Goal: Communication & Community: Share content

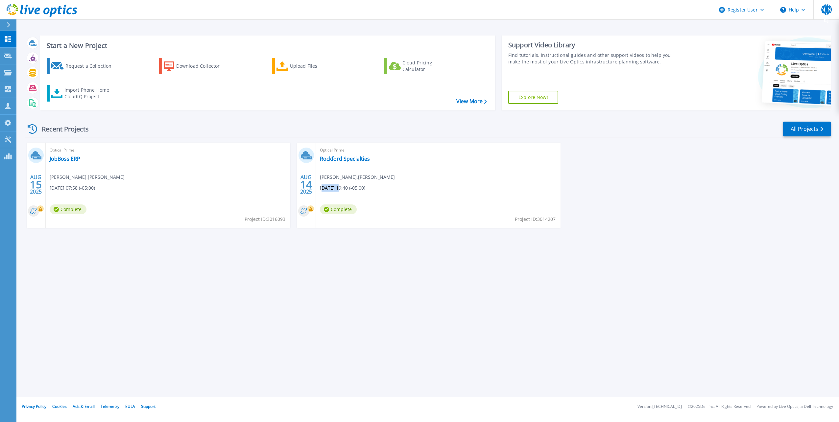
drag, startPoint x: 322, startPoint y: 188, endPoint x: 340, endPoint y: 188, distance: 18.1
click at [95, 188] on span "08/13/2025, 19:40 (-05:00)" at bounding box center [72, 187] width 45 height 7
drag, startPoint x: 340, startPoint y: 188, endPoint x: 327, endPoint y: 189, distance: 13.2
click at [95, 189] on span "08/13/2025, 19:40 (-05:00)" at bounding box center [72, 187] width 45 height 7
drag, startPoint x: 343, startPoint y: 189, endPoint x: 322, endPoint y: 189, distance: 20.7
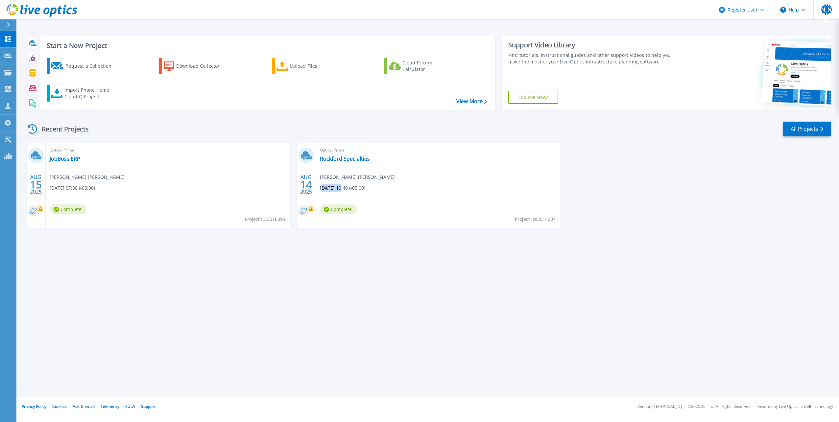
click at [95, 189] on span "08/13/2025, 19:40 (-05:00)" at bounding box center [72, 187] width 45 height 7
drag, startPoint x: 322, startPoint y: 189, endPoint x: 348, endPoint y: 192, distance: 26.4
click at [348, 192] on div "Optical Prime Rockford Specialties Jim Ewing , CLINKENBEARD 08/13/2025, 19:40 (…" at bounding box center [438, 185] width 245 height 85
click at [402, 68] on div "Cloud Pricing Calculator" at bounding box center [428, 65] width 53 height 13
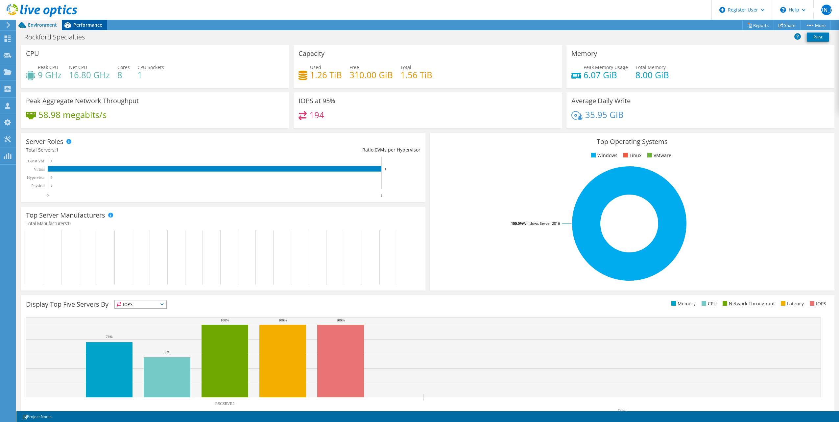
click at [83, 26] on span "Performance" at bounding box center [87, 25] width 29 height 6
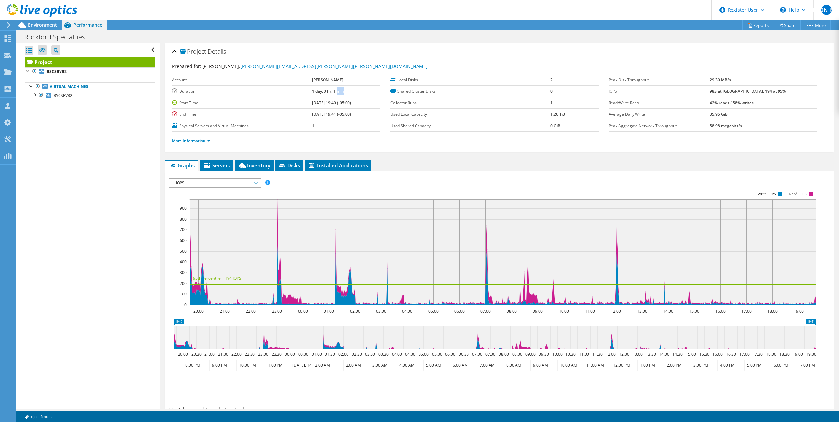
drag, startPoint x: 331, startPoint y: 93, endPoint x: 301, endPoint y: 92, distance: 29.9
click at [312, 92] on td "1 day, 0 hr, 1 min" at bounding box center [346, 91] width 69 height 12
click at [41, 26] on span "Environment" at bounding box center [42, 25] width 29 height 6
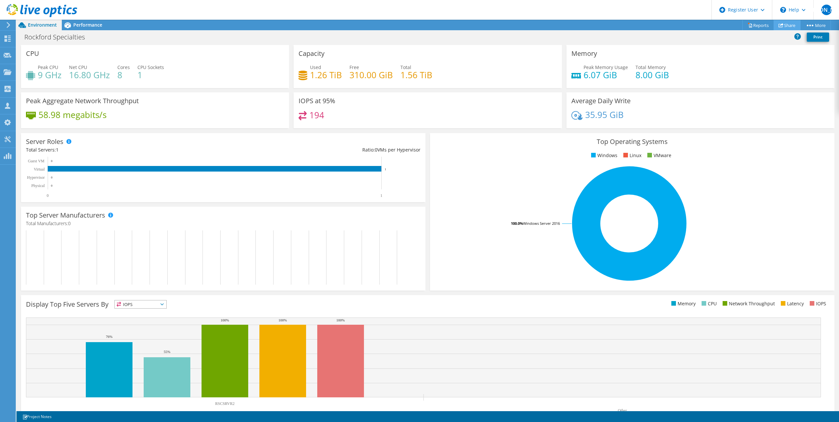
click at [788, 28] on link "Share" at bounding box center [786, 25] width 27 height 10
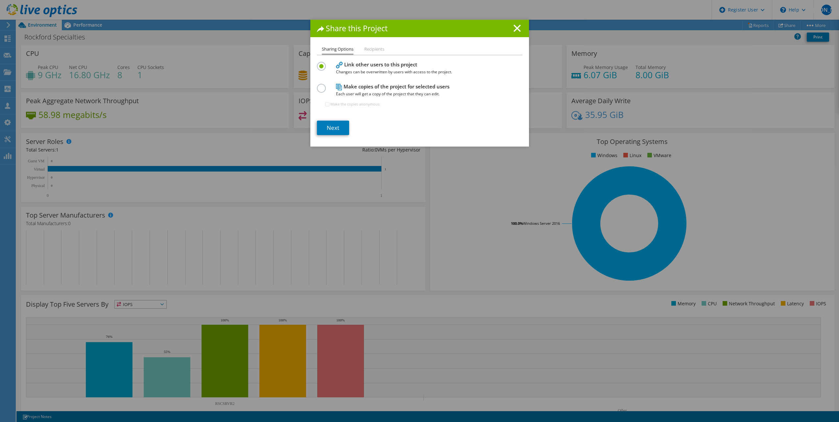
click at [369, 51] on li "Recipients" at bounding box center [374, 49] width 20 height 8
click at [371, 49] on li "Recipients" at bounding box center [374, 49] width 20 height 8
click at [343, 50] on li "Sharing Options" at bounding box center [338, 50] width 32 height 10
click at [333, 128] on link "Next" at bounding box center [333, 128] width 32 height 14
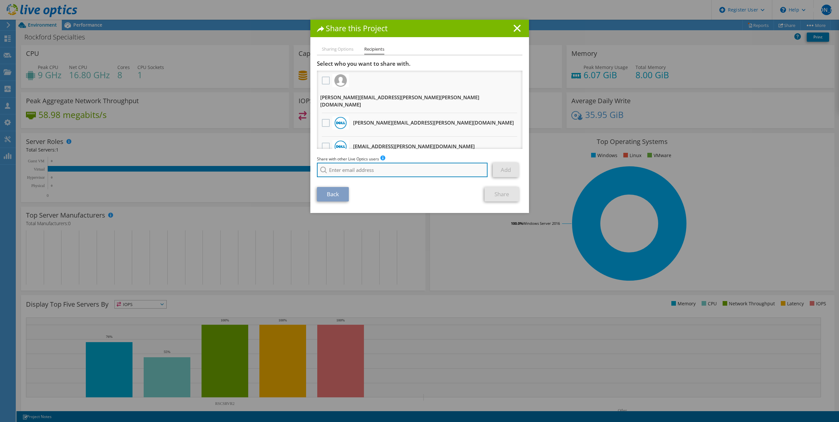
click at [358, 171] on input "search" at bounding box center [402, 170] width 171 height 14
click at [364, 186] on li "[PERSON_NAME][EMAIL_ADDRESS][PERSON_NAME][DOMAIN_NAME]" at bounding box center [384, 182] width 134 height 8
type input "[PERSON_NAME][EMAIL_ADDRESS][PERSON_NAME][DOMAIN_NAME]"
click at [505, 173] on link "Add" at bounding box center [506, 170] width 26 height 14
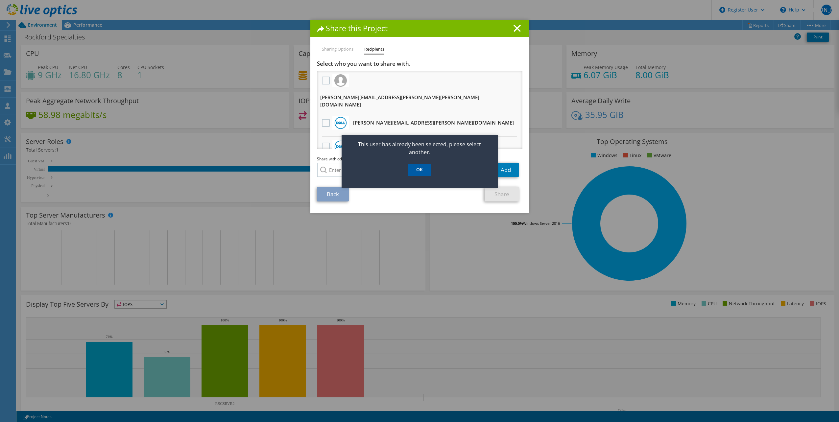
click at [416, 170] on link "OK" at bounding box center [419, 170] width 23 height 12
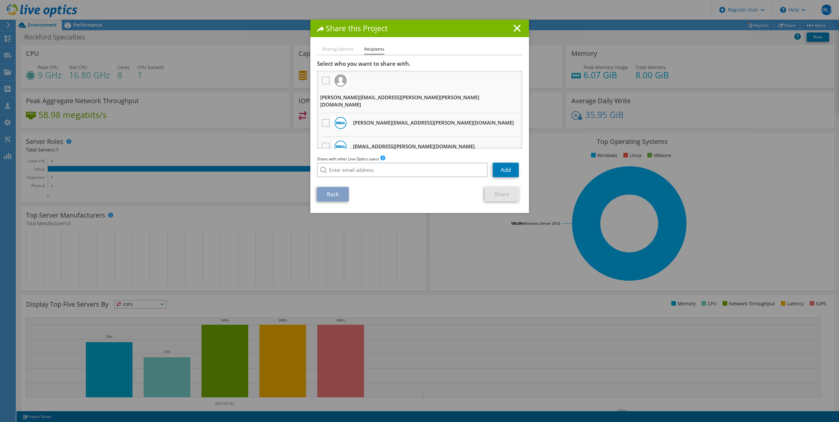
scroll to position [16, 0]
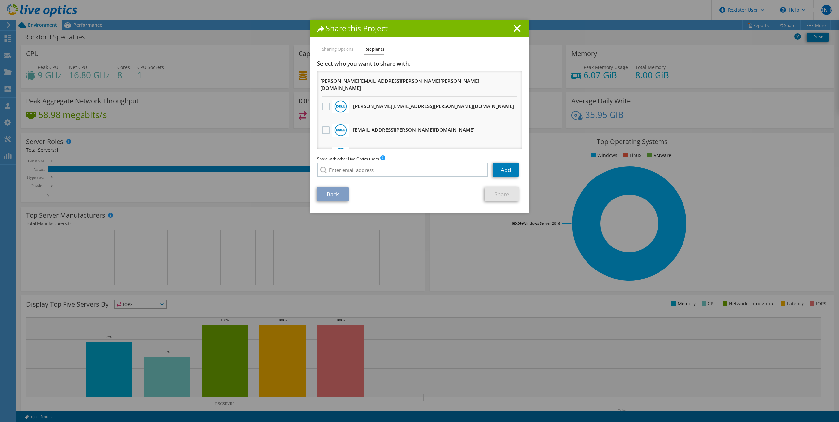
click at [324, 150] on label at bounding box center [327, 154] width 10 height 8
click at [0, 0] on input "checkbox" at bounding box center [0, 0] width 0 height 0
click at [504, 195] on link "Share" at bounding box center [502, 194] width 35 height 14
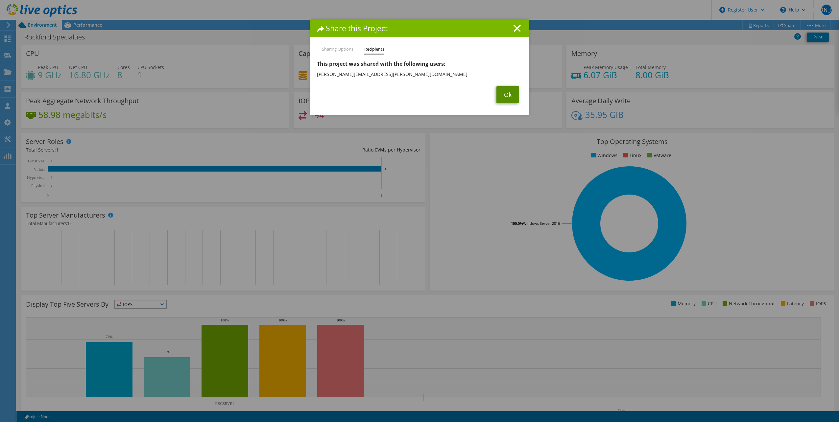
click at [507, 97] on link "Ok" at bounding box center [507, 94] width 23 height 17
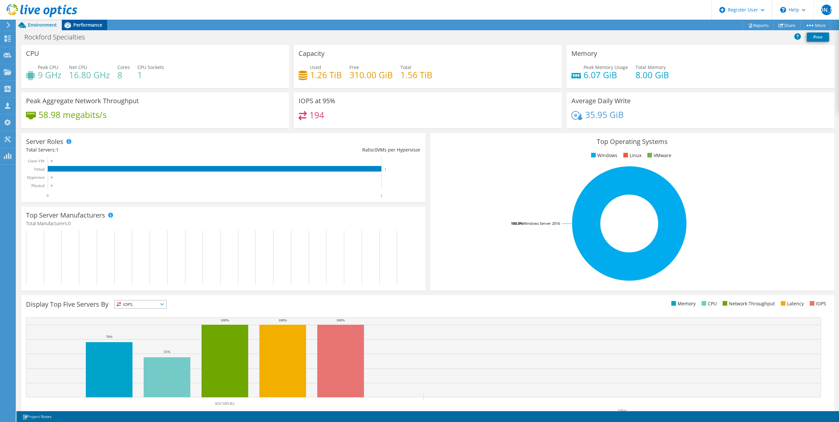
click at [82, 24] on span "Performance" at bounding box center [87, 25] width 29 height 6
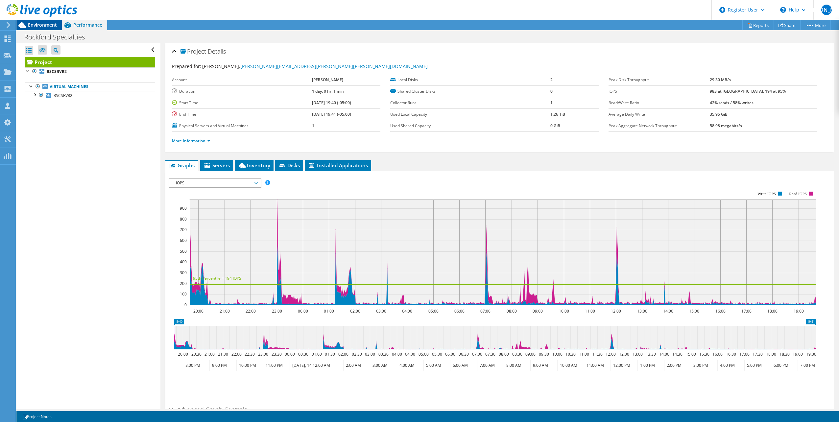
click at [35, 24] on span "Environment" at bounding box center [42, 25] width 29 height 6
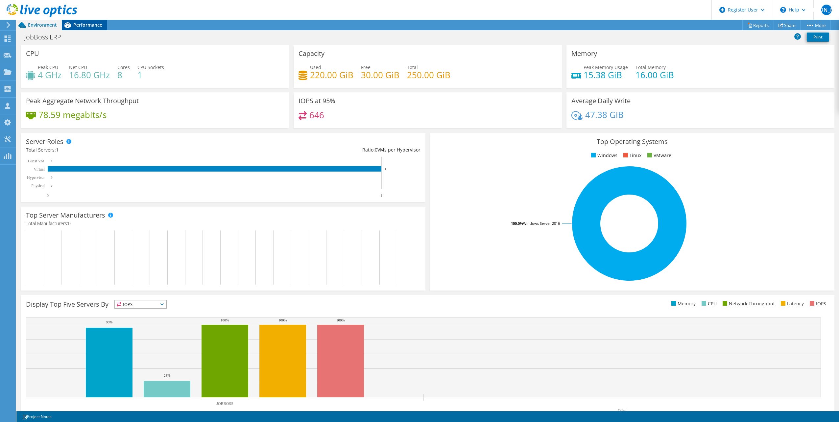
click at [80, 26] on span "Performance" at bounding box center [87, 25] width 29 height 6
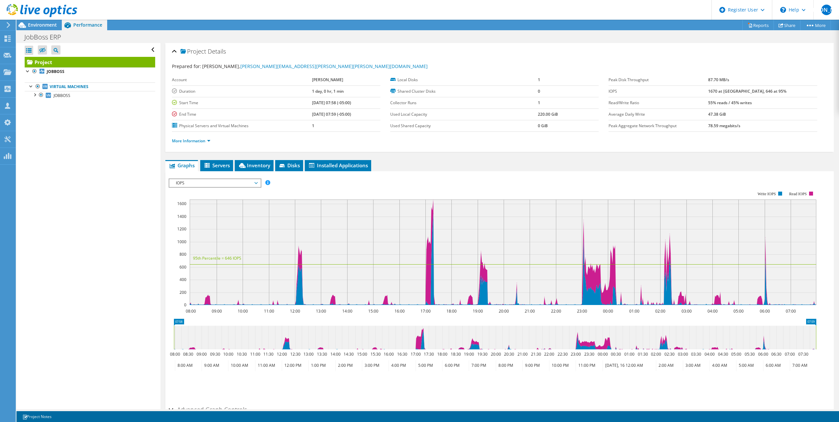
drag, startPoint x: 336, startPoint y: 92, endPoint x: 294, endPoint y: 91, distance: 42.1
click at [312, 91] on td "1 day, 0 hr, 1 min" at bounding box center [346, 91] width 69 height 12
click at [130, 119] on div "Open All Close All Hide Excluded Nodes Project Tree Filter" at bounding box center [88, 226] width 144 height 366
click at [36, 26] on span "Environment" at bounding box center [42, 25] width 29 height 6
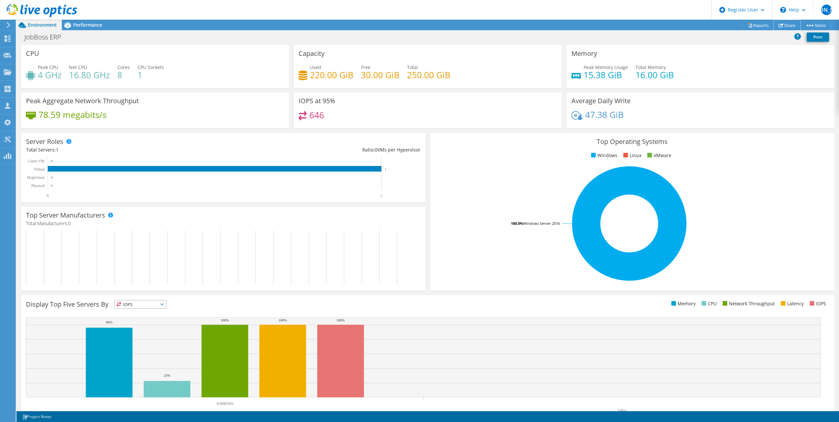
drag, startPoint x: 781, startPoint y: 27, endPoint x: 716, endPoint y: 66, distance: 76.2
click at [781, 27] on link "Share" at bounding box center [786, 25] width 27 height 10
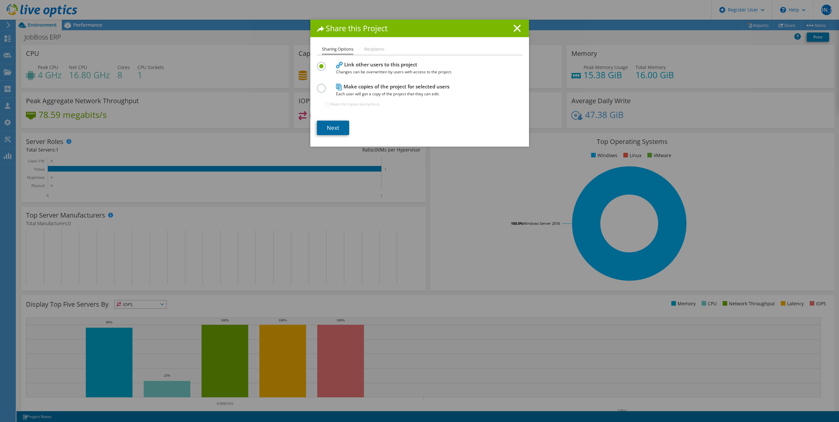
click at [333, 125] on link "Next" at bounding box center [333, 128] width 32 height 14
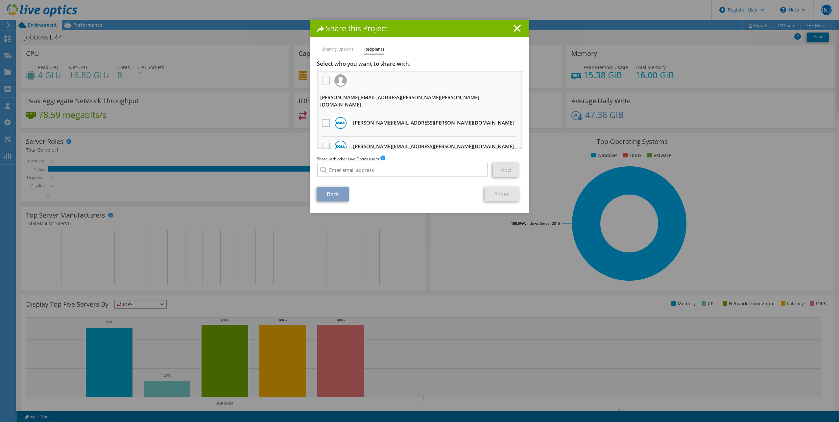
scroll to position [40, 0]
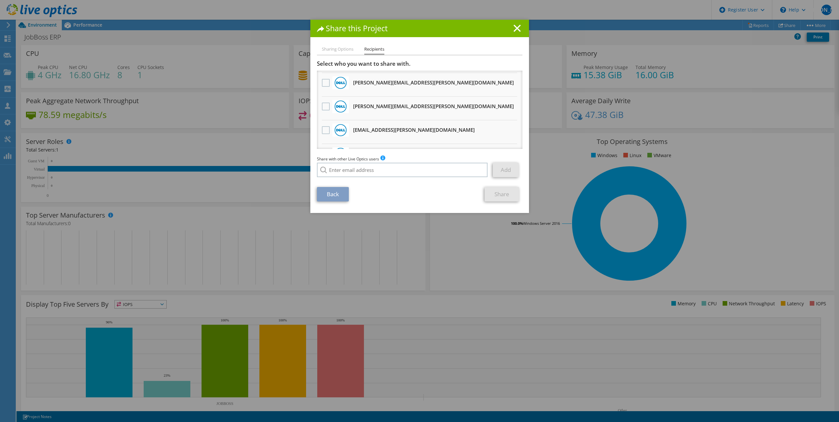
click at [322, 150] on label at bounding box center [327, 154] width 10 height 8
click at [0, 0] on input "checkbox" at bounding box center [0, 0] width 0 height 0
click at [492, 196] on link "Share" at bounding box center [502, 194] width 35 height 14
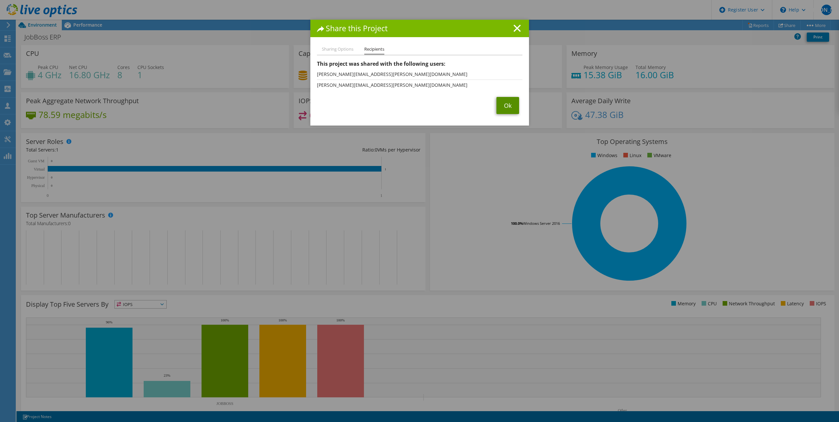
click at [500, 102] on link "Ok" at bounding box center [507, 105] width 23 height 17
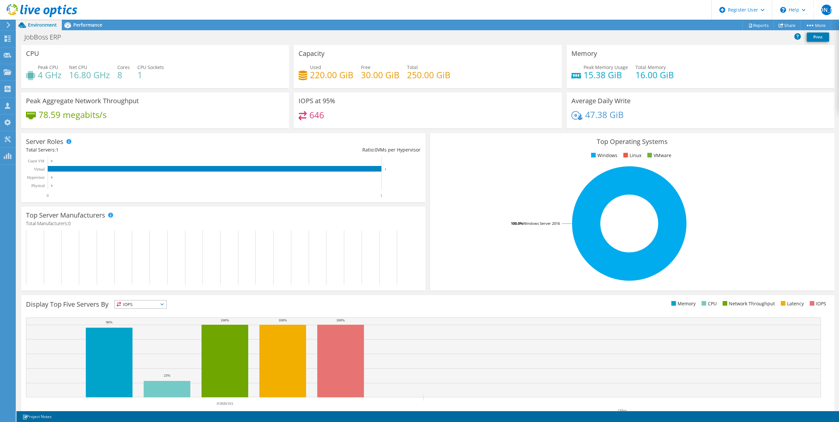
scroll to position [39, 0]
click at [82, 26] on span "Performance" at bounding box center [87, 25] width 29 height 6
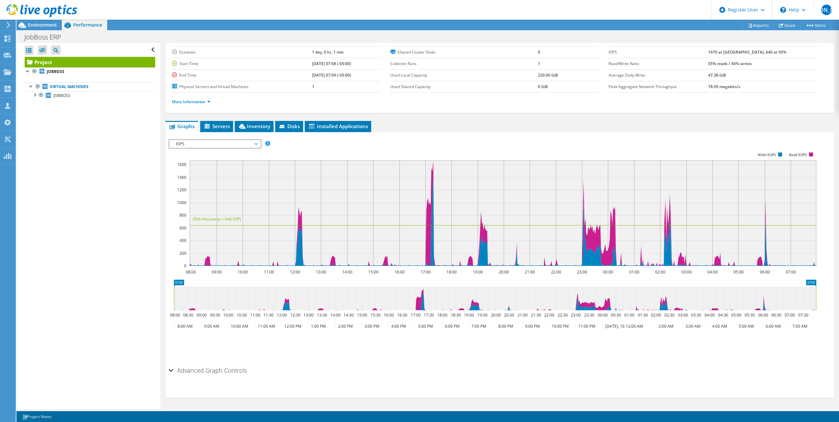
click at [254, 146] on span "IOPS" at bounding box center [215, 144] width 84 height 8
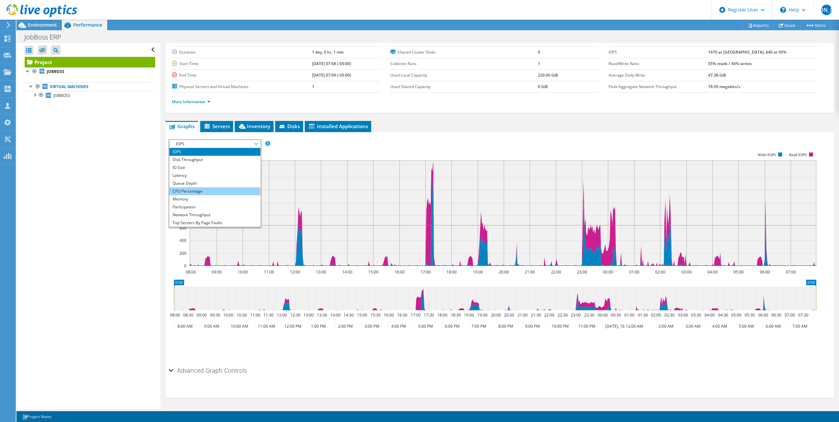
scroll to position [24, 0]
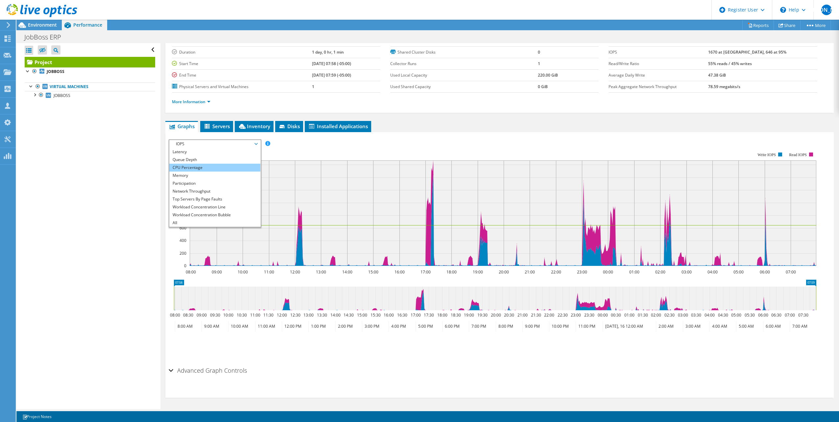
click at [183, 169] on li "CPU Percentage" at bounding box center [214, 168] width 91 height 8
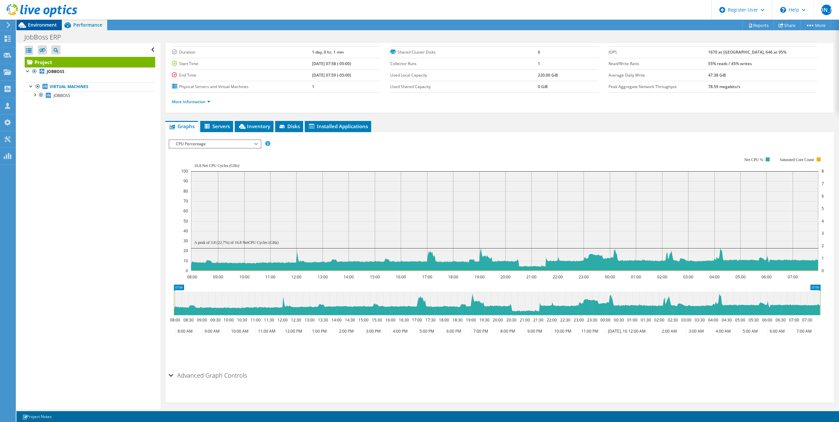
click at [30, 28] on div "Environment" at bounding box center [38, 25] width 45 height 11
